Goal: Task Accomplishment & Management: Manage account settings

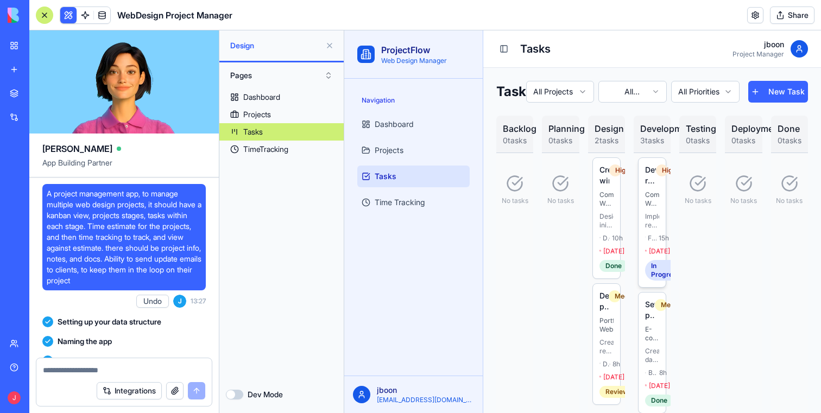
scroll to position [504, 0]
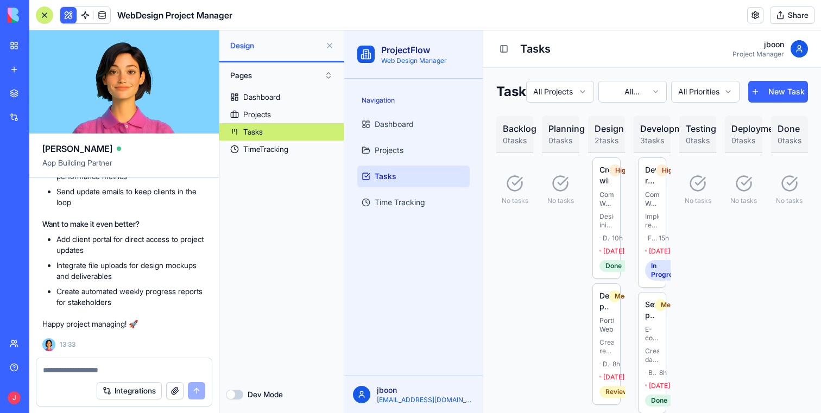
click at [329, 44] on button at bounding box center [329, 45] width 17 height 17
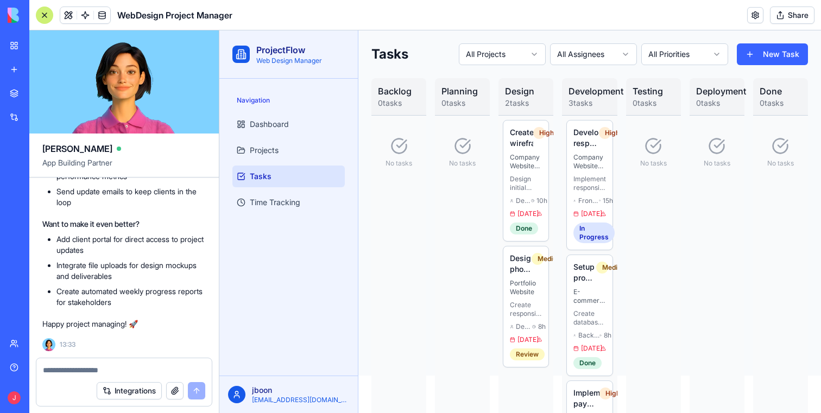
scroll to position [0, 0]
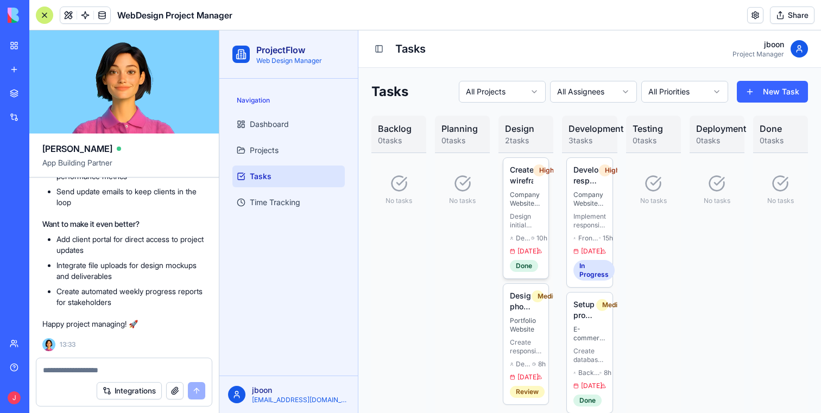
click at [526, 236] on span "Designer" at bounding box center [523, 238] width 15 height 9
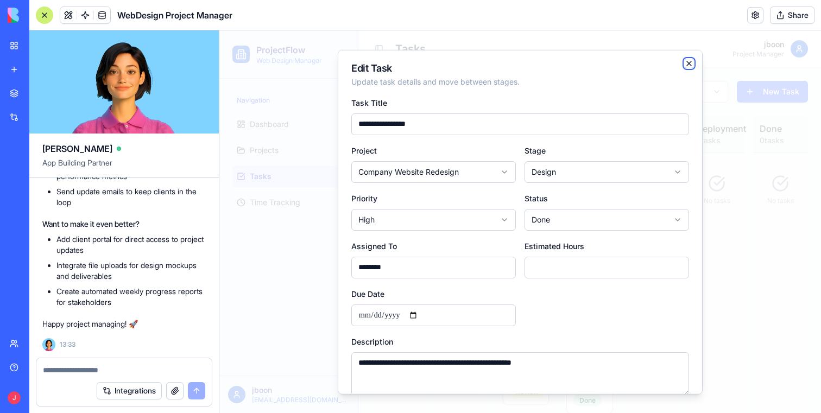
click at [691, 62] on icon "button" at bounding box center [689, 63] width 9 height 9
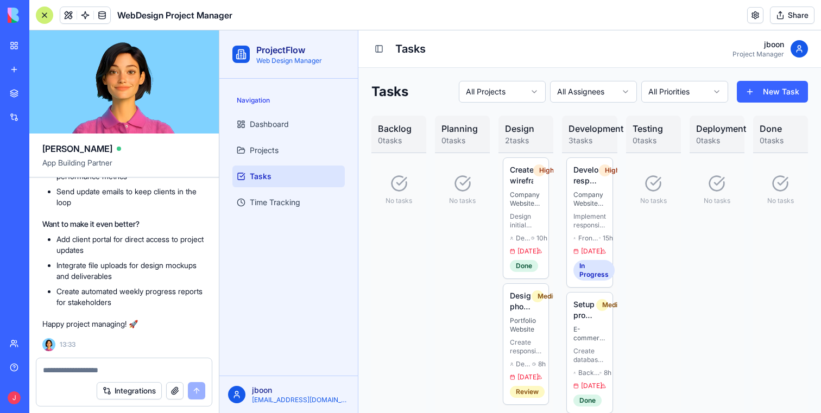
click at [19, 365] on link "Help" at bounding box center [24, 368] width 43 height 22
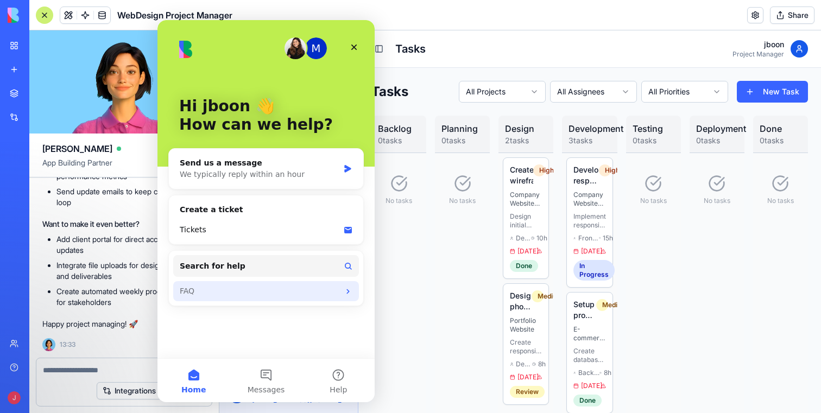
click at [205, 300] on div "FAQ" at bounding box center [266, 291] width 186 height 20
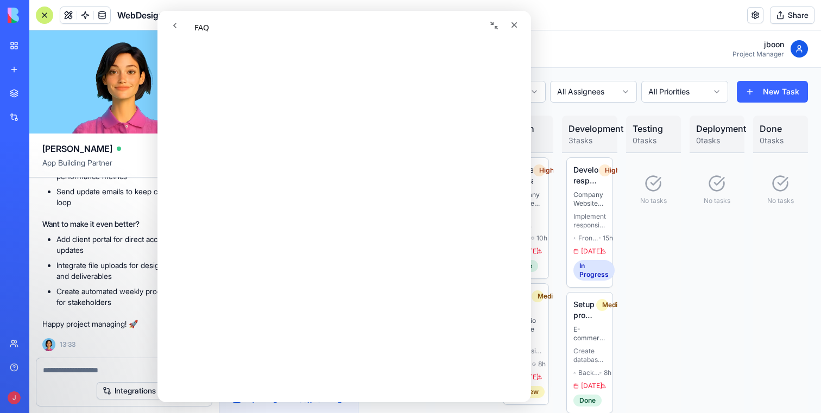
scroll to position [231, 0]
click at [206, 29] on div "Intercom messenger" at bounding box center [254, 25] width 178 height 21
click at [172, 27] on icon "go back" at bounding box center [175, 25] width 9 height 9
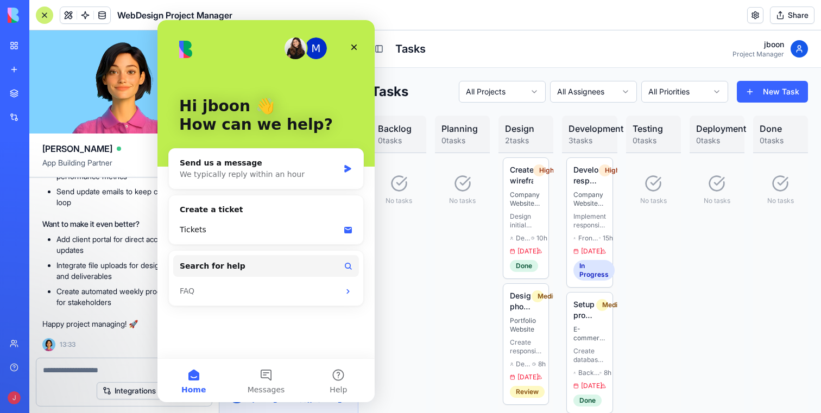
drag, startPoint x: 630, startPoint y: 286, endPoint x: 426, endPoint y: 222, distance: 213.6
click at [630, 286] on div "No tasks" at bounding box center [653, 353] width 55 height 400
click at [358, 44] on icon "Close" at bounding box center [354, 47] width 9 height 9
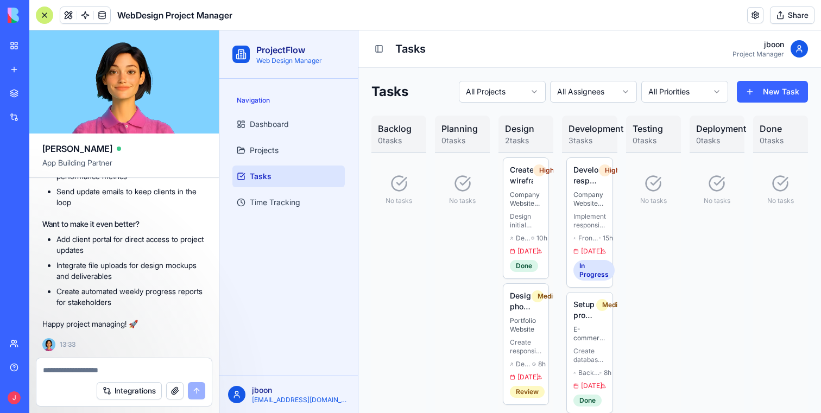
scroll to position [0, 0]
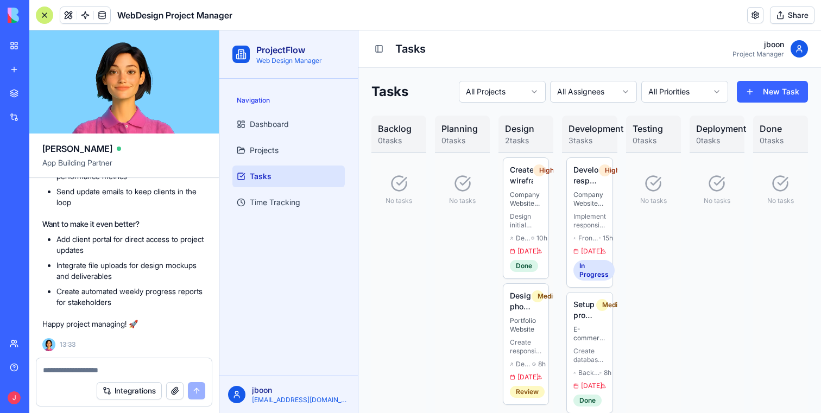
click at [88, 374] on textarea at bounding box center [124, 370] width 162 height 11
type textarea "*"
type textarea "**********"
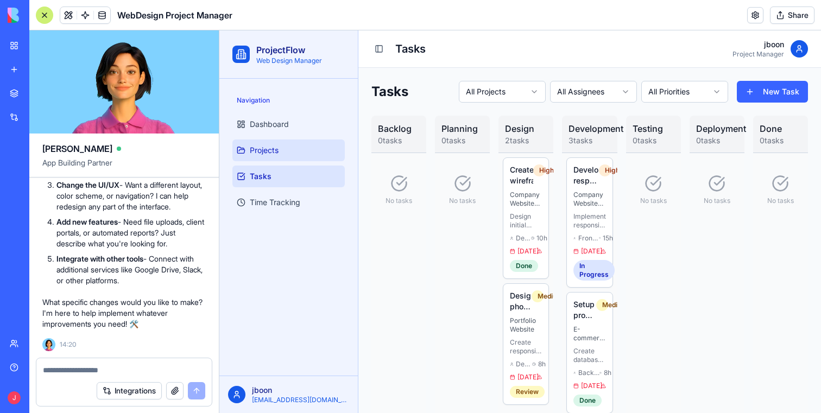
click at [271, 160] on link "Projects" at bounding box center [289, 151] width 112 height 22
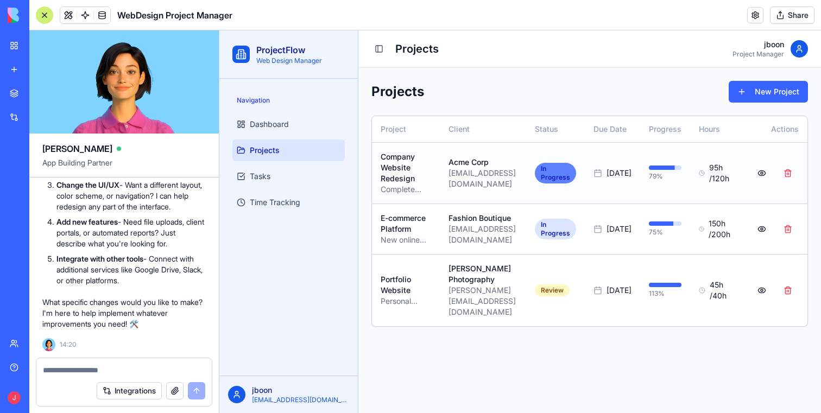
click at [576, 172] on div "In Progress" at bounding box center [555, 173] width 41 height 21
click at [576, 171] on div "In Progress" at bounding box center [555, 173] width 41 height 21
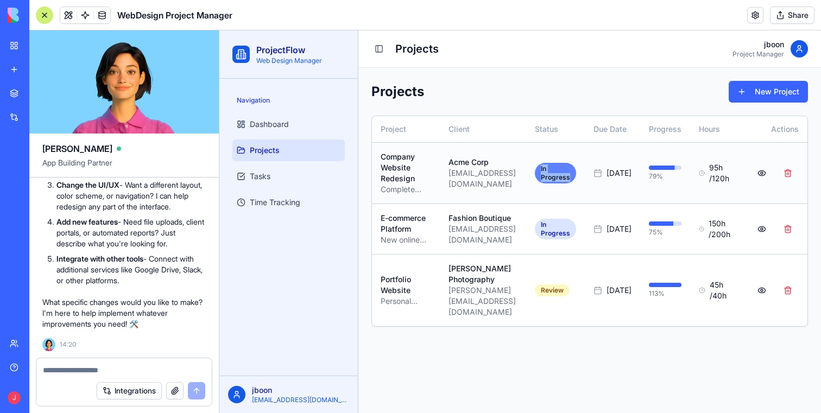
click at [576, 171] on div "In Progress" at bounding box center [555, 173] width 41 height 21
click at [569, 167] on div "In Progress" at bounding box center [555, 173] width 41 height 21
click at [762, 170] on button at bounding box center [762, 174] width 22 height 20
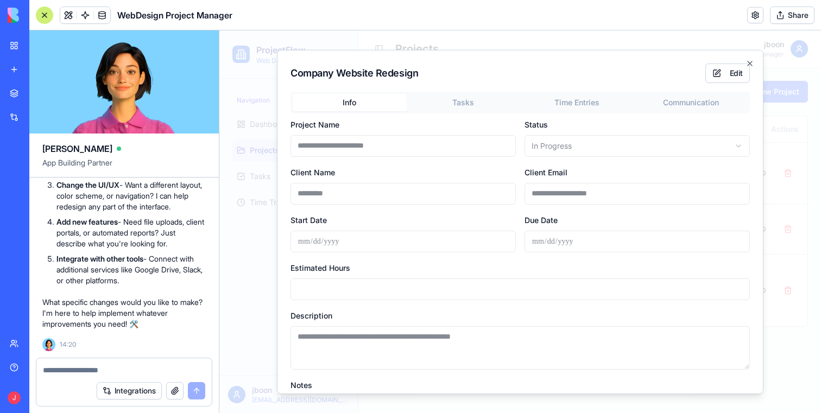
drag, startPoint x: 725, startPoint y: 71, endPoint x: 720, endPoint y: 74, distance: 5.9
click at [725, 71] on button "Edit" at bounding box center [728, 73] width 45 height 20
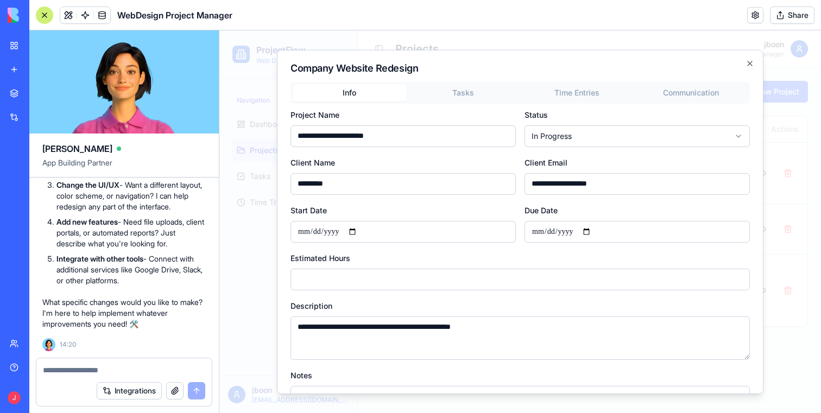
click at [575, 141] on body "**********" at bounding box center [520, 221] width 602 height 383
click at [752, 64] on body "**********" at bounding box center [520, 221] width 602 height 383
click at [751, 64] on icon "button" at bounding box center [750, 63] width 4 height 4
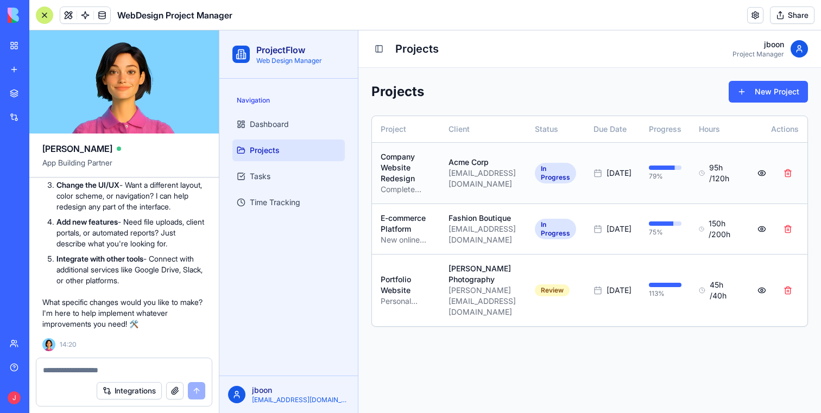
scroll to position [0, 0]
click at [274, 175] on link "Tasks" at bounding box center [289, 177] width 112 height 22
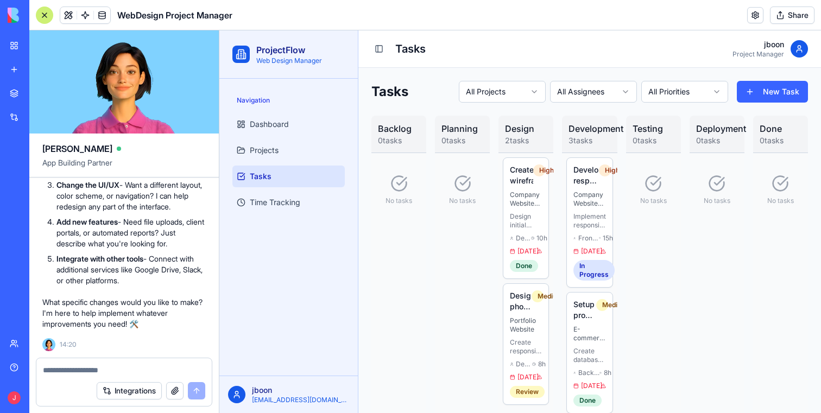
click at [58, 374] on textarea at bounding box center [124, 370] width 162 height 11
click at [536, 198] on p "Company Website Redesign" at bounding box center [526, 199] width 32 height 17
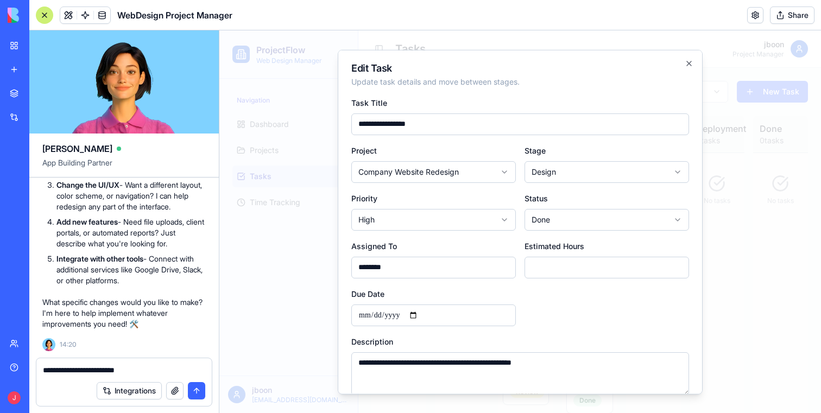
click at [616, 161] on body "ProjectFlow Web Design Manager Navigation Dashboard Projects Tasks Time Trackin…" at bounding box center [520, 221] width 602 height 383
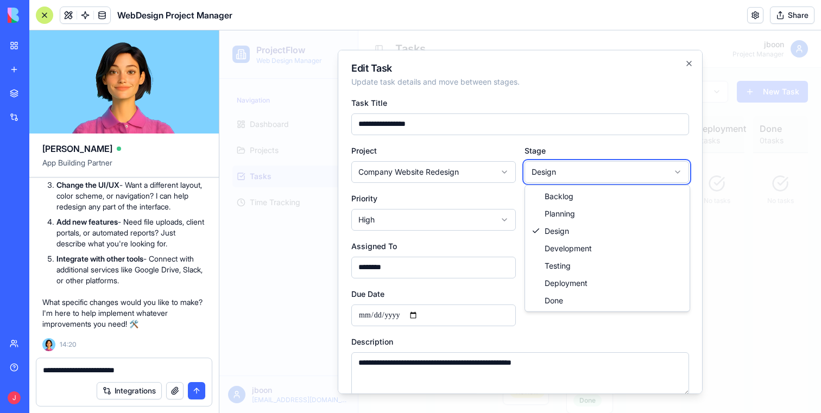
click at [58, 314] on p "What specific changes would you like to make? I'm here to help implement whatev…" at bounding box center [124, 313] width 164 height 33
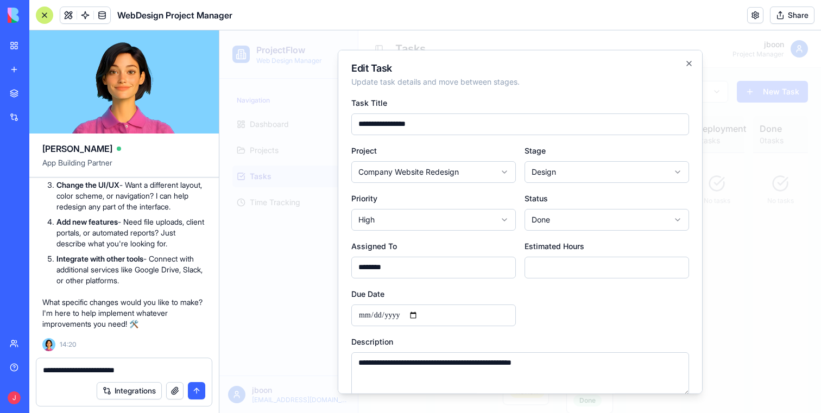
click at [169, 374] on textarea "**********" at bounding box center [124, 370] width 162 height 11
click at [689, 62] on icon "button" at bounding box center [689, 63] width 4 height 4
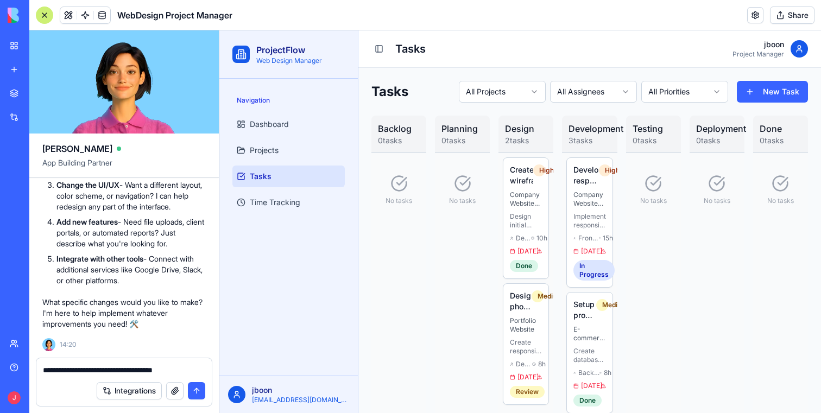
scroll to position [1, 0]
click at [192, 366] on textarea "**********" at bounding box center [124, 370] width 162 height 11
drag, startPoint x: 197, startPoint y: 367, endPoint x: 204, endPoint y: 368, distance: 7.8
click at [197, 367] on textarea "**********" at bounding box center [124, 370] width 162 height 11
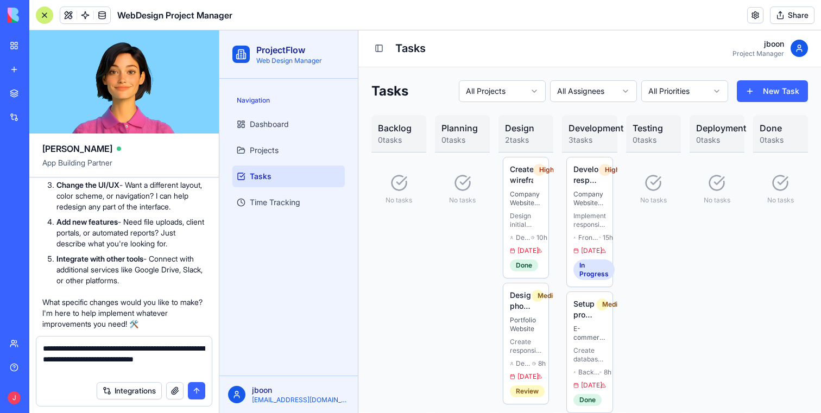
type textarea "**********"
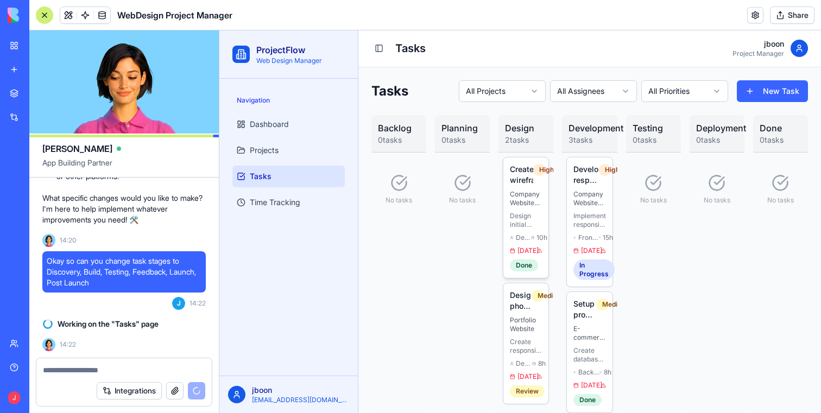
scroll to position [0, 4]
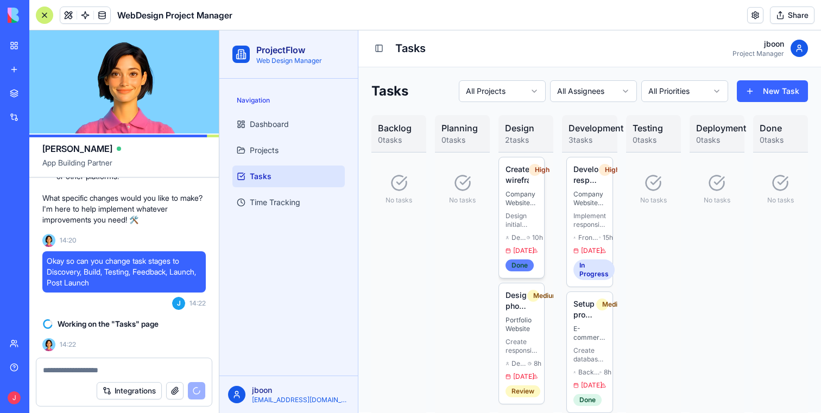
click at [512, 272] on div "Done" at bounding box center [520, 266] width 28 height 12
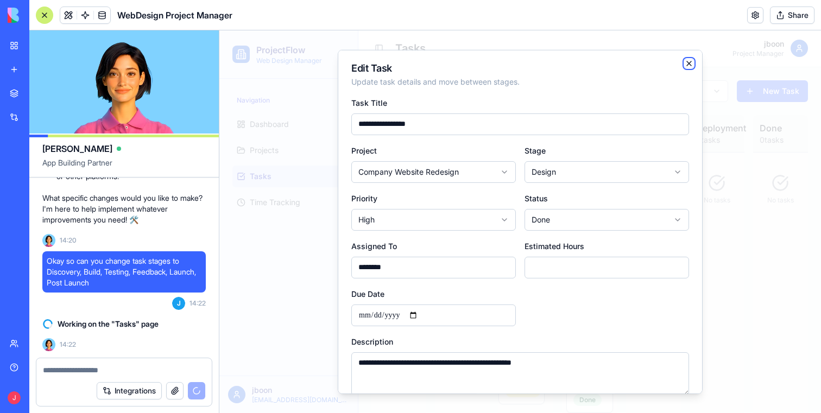
click at [689, 62] on icon "button" at bounding box center [689, 63] width 4 height 4
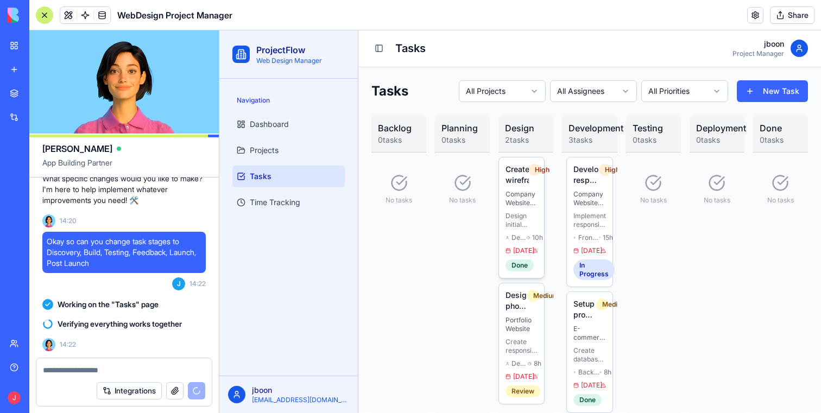
click at [522, 218] on p "Design initial wireframes for homepage and product pages" at bounding box center [522, 220] width 32 height 17
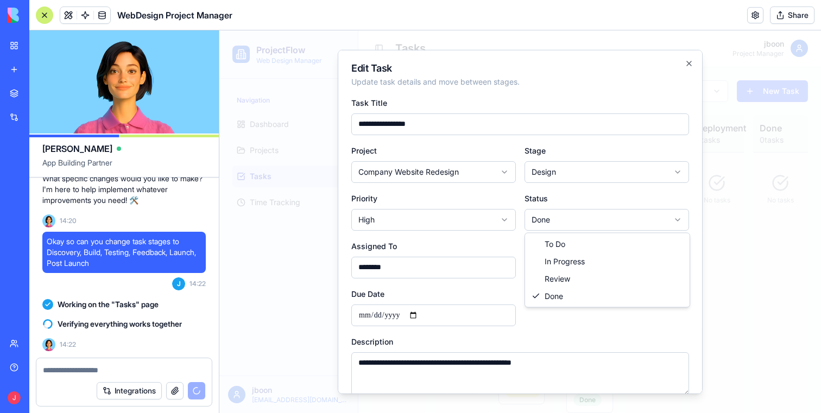
click at [582, 216] on body "ProjectFlow Web Design Manager Navigation Dashboard Projects Tasks Time Trackin…" at bounding box center [520, 221] width 602 height 383
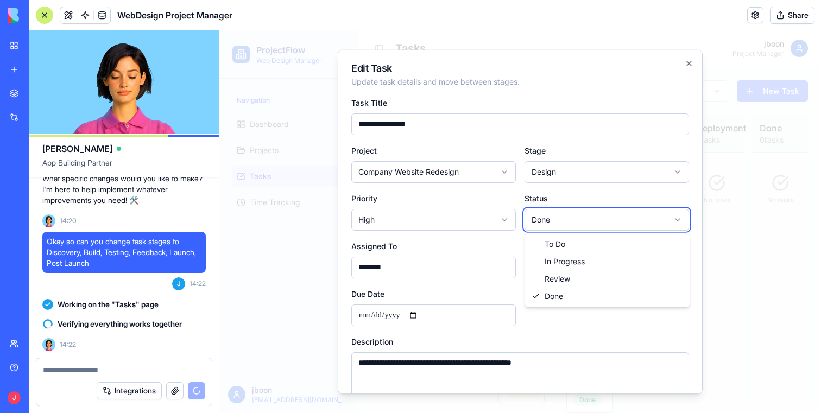
click at [600, 157] on body "ProjectFlow Web Design Manager Navigation Dashboard Projects Tasks Time Trackin…" at bounding box center [520, 221] width 602 height 383
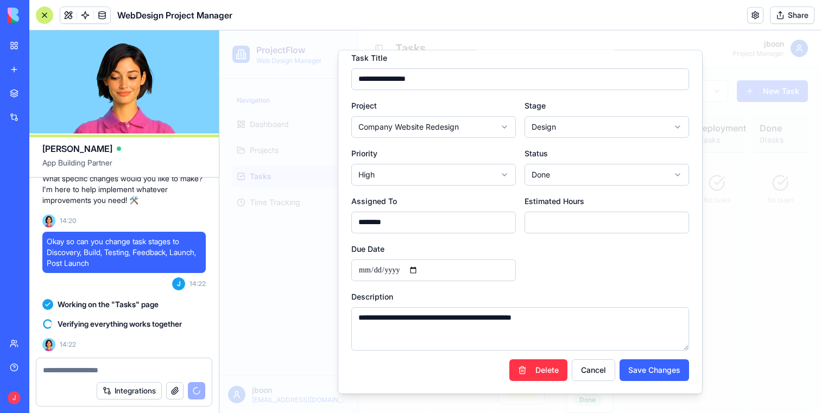
click at [437, 235] on div "**********" at bounding box center [520, 201] width 338 height 300
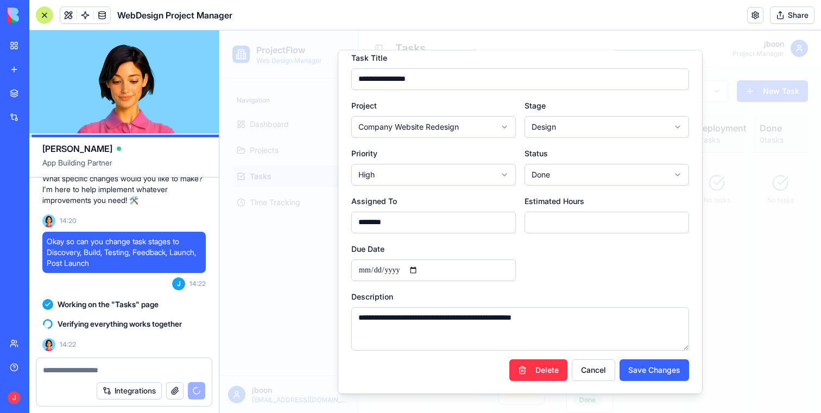
click at [434, 229] on input "********" at bounding box center [433, 222] width 165 height 22
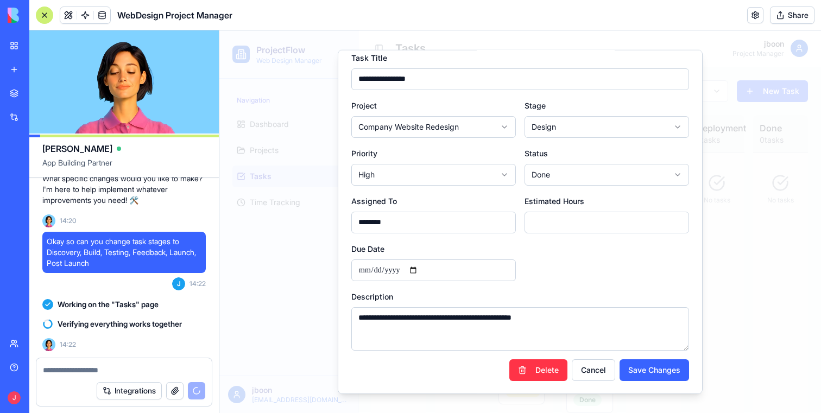
click at [434, 229] on input "********" at bounding box center [433, 222] width 165 height 22
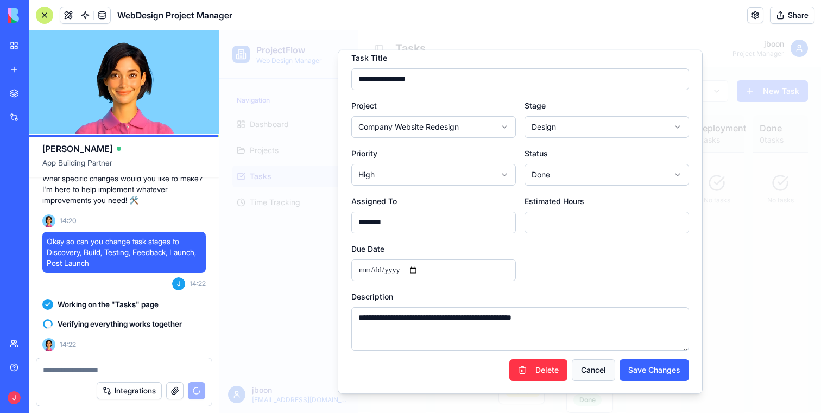
click at [593, 378] on button "Cancel" at bounding box center [593, 370] width 43 height 22
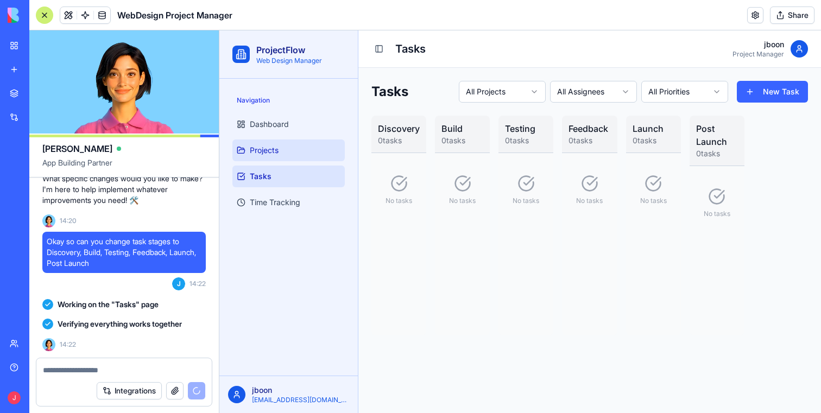
scroll to position [1271, 0]
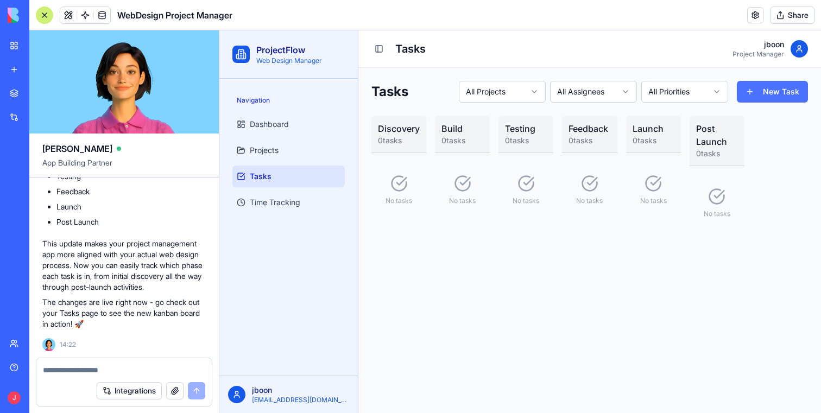
click at [763, 95] on button "New Task" at bounding box center [772, 92] width 71 height 22
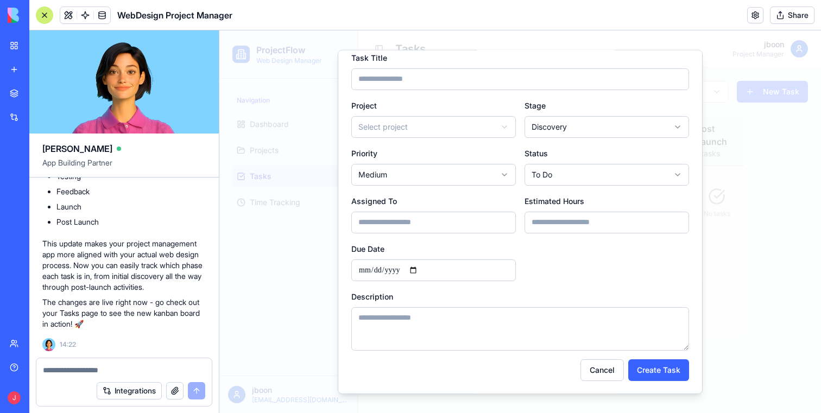
scroll to position [0, 0]
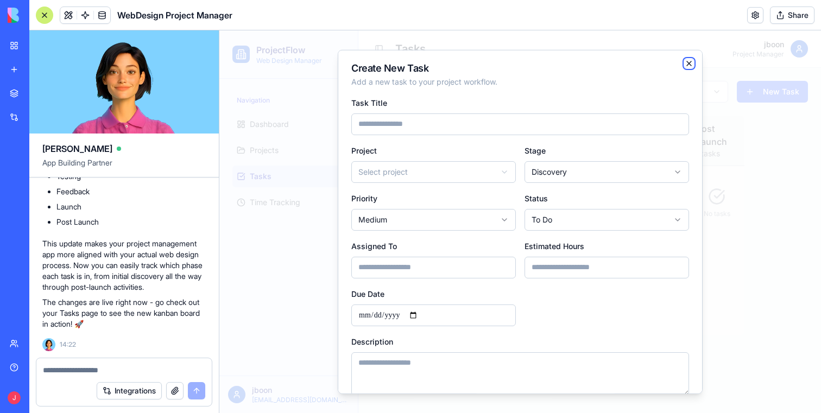
click at [687, 60] on icon "button" at bounding box center [689, 63] width 9 height 9
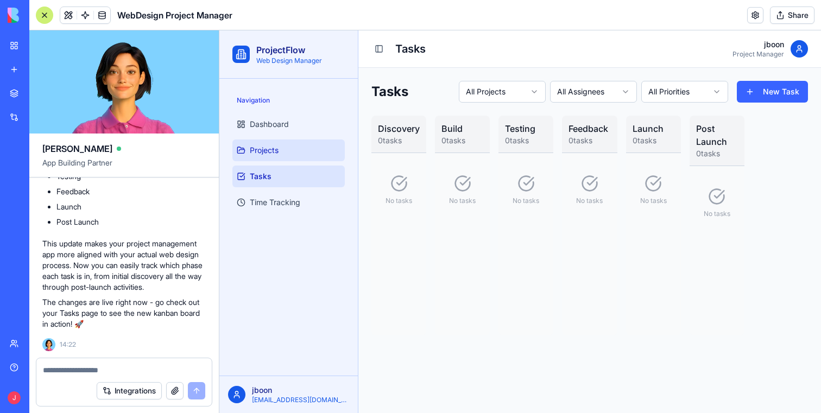
click at [255, 156] on link "Projects" at bounding box center [289, 151] width 112 height 22
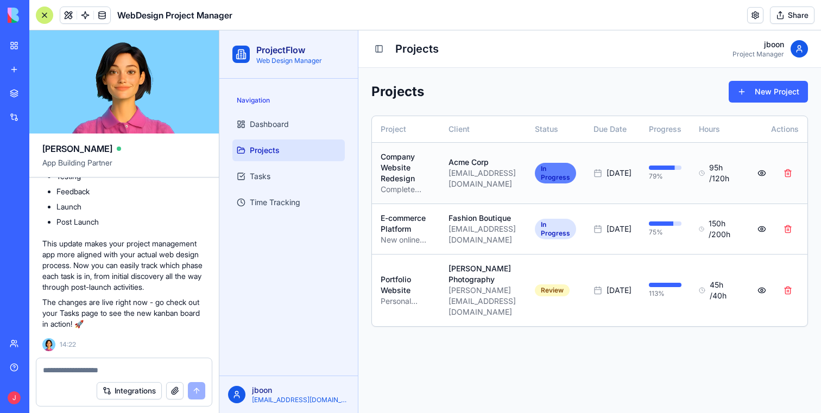
click at [576, 169] on div "In Progress" at bounding box center [555, 173] width 41 height 21
click at [773, 171] on button at bounding box center [762, 174] width 22 height 20
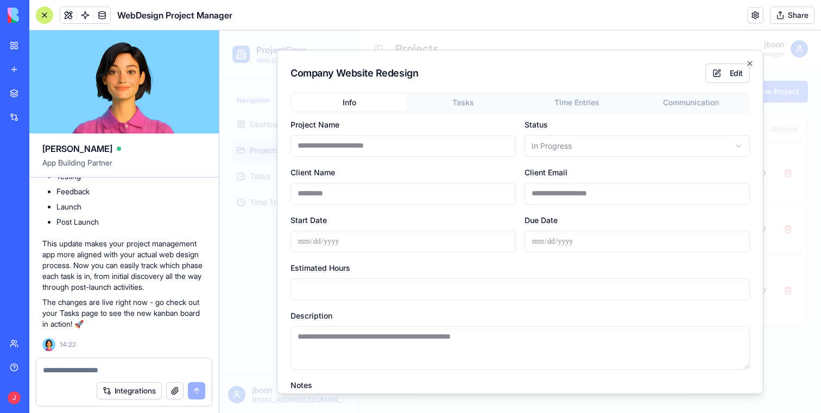
click at [482, 104] on body "**********" at bounding box center [520, 221] width 602 height 383
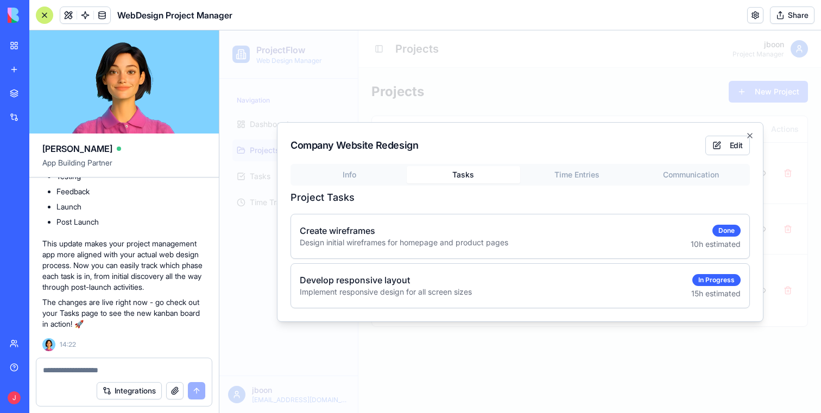
click at [384, 237] on p "Design initial wireframes for homepage and product pages" at bounding box center [404, 242] width 209 height 11
click at [368, 285] on h4 "Develop responsive layout" at bounding box center [386, 280] width 172 height 13
click at [460, 173] on button "Tasks" at bounding box center [464, 174] width 114 height 17
click at [575, 174] on div "Info Tasks Time Entries Communication Project Tasks Create wireframes Design in…" at bounding box center [521, 236] width 460 height 145
click at [491, 150] on div "Company Website Redesign Edit Info Tasks Time Entries Communication Project Tas…" at bounding box center [520, 222] width 487 height 200
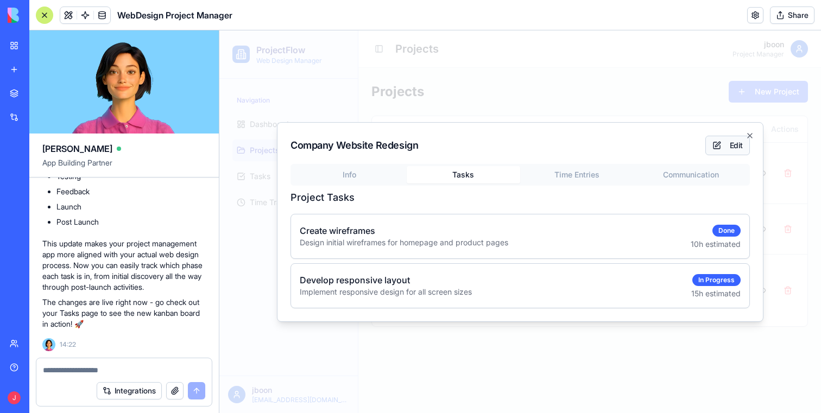
click at [706, 142] on div "Edit" at bounding box center [728, 146] width 45 height 20
click at [732, 148] on button "Edit" at bounding box center [728, 146] width 45 height 20
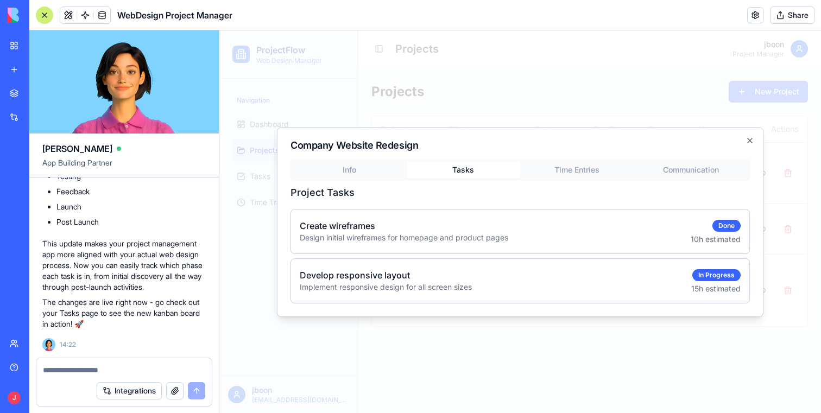
click at [398, 248] on div "Create wireframes Design initial wireframes for homepage and product pages Done…" at bounding box center [520, 232] width 459 height 44
click at [462, 169] on button "Tasks" at bounding box center [464, 169] width 114 height 17
click at [459, 221] on h4 "Create wireframes" at bounding box center [404, 225] width 209 height 13
drag, startPoint x: 353, startPoint y: 252, endPoint x: 349, endPoint y: 306, distance: 53.9
click at [353, 253] on div "Create wireframes Design initial wireframes for homepage and product pages Done…" at bounding box center [520, 232] width 459 height 44
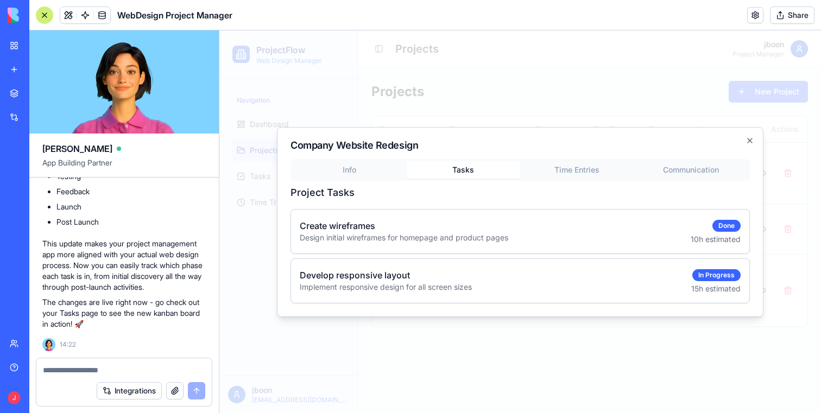
click at [349, 306] on div "Company Website Redesign Info Tasks Time Entries Communication Project Tasks Cr…" at bounding box center [520, 222] width 487 height 190
click at [354, 280] on h4 "Develop responsive layout" at bounding box center [386, 275] width 172 height 13
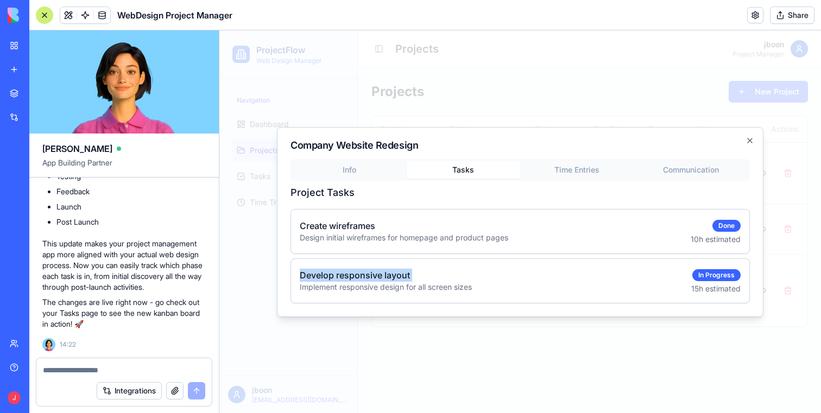
click at [354, 280] on h4 "Develop responsive layout" at bounding box center [386, 275] width 172 height 13
click at [482, 168] on button "Tasks" at bounding box center [464, 169] width 114 height 17
click at [366, 171] on div "Info Tasks Time Entries Communication Project Tasks Create wireframes Design in…" at bounding box center [521, 231] width 460 height 145
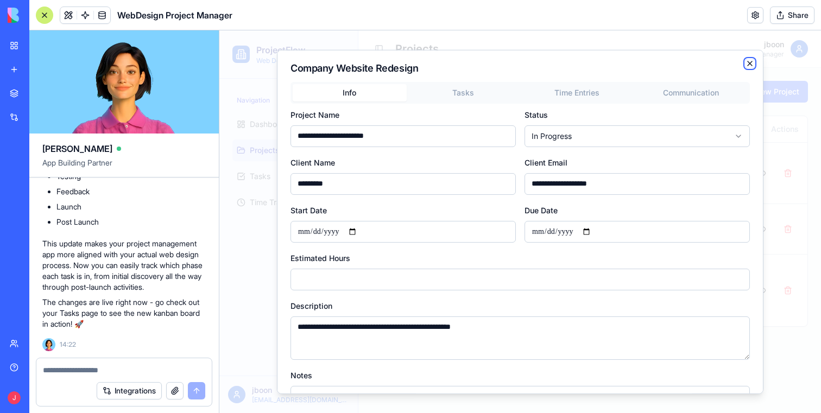
click at [753, 59] on icon "button" at bounding box center [750, 63] width 9 height 9
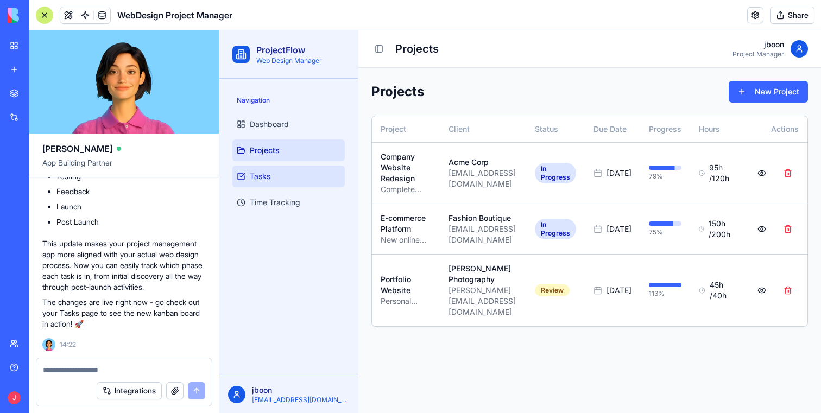
scroll to position [0, 1]
click at [93, 365] on textarea at bounding box center [124, 370] width 162 height 11
click at [272, 167] on link "Tasks" at bounding box center [289, 177] width 112 height 22
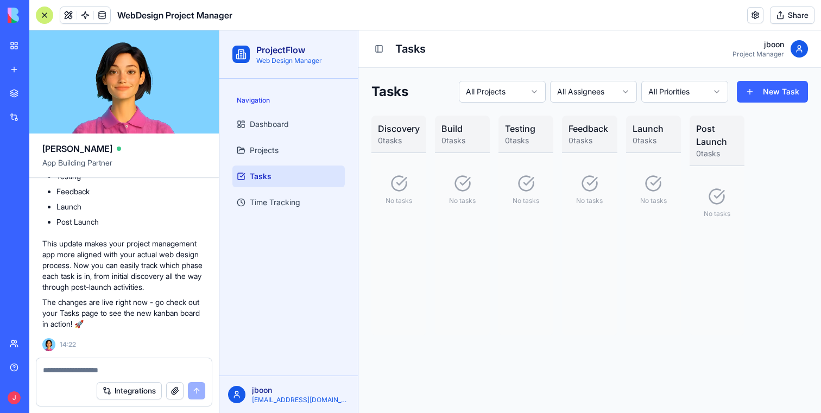
click at [470, 88] on html "ProjectFlow Web Design Manager Navigation Dashboard Projects Tasks Time Trackin…" at bounding box center [520, 221] width 602 height 383
click at [506, 77] on div "Tasks Company Website Redesign All Assignees All Priorities New Task Discovery …" at bounding box center [590, 208] width 463 height 281
click at [508, 84] on html "ProjectFlow Web Design Manager Navigation Dashboard Projects Tasks Time Trackin…" at bounding box center [520, 221] width 602 height 383
